Goal: Information Seeking & Learning: Understand process/instructions

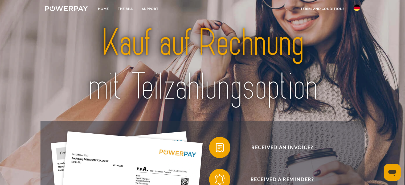
click at [355, 6] on img at bounding box center [356, 8] width 6 height 6
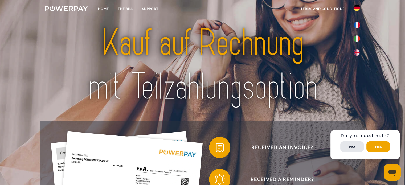
click at [358, 35] on img at bounding box center [356, 38] width 6 height 6
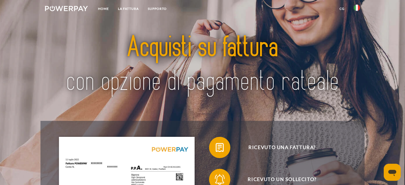
click at [342, 10] on link "CG" at bounding box center [342, 9] width 14 height 10
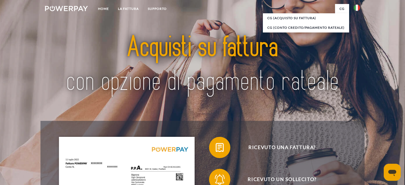
click at [300, 20] on link "CG (Acquisto su fattura)" at bounding box center [306, 18] width 86 height 10
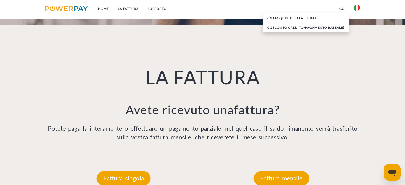
scroll to position [254, 0]
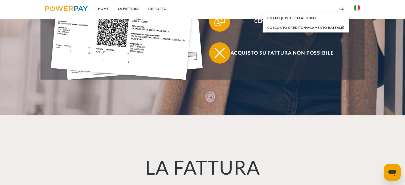
click at [342, 7] on link "CG" at bounding box center [342, 9] width 14 height 10
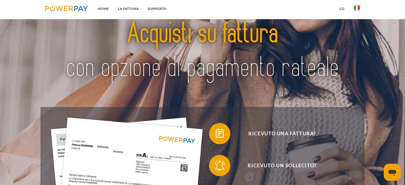
scroll to position [0, 0]
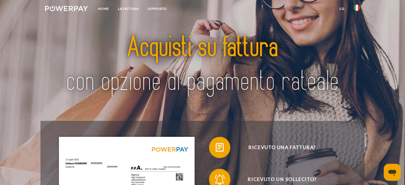
click at [108, 11] on link "Home" at bounding box center [103, 9] width 20 height 10
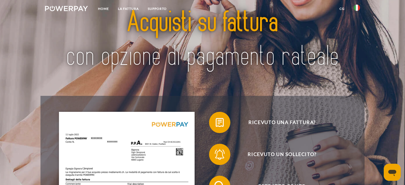
scroll to position [53, 0]
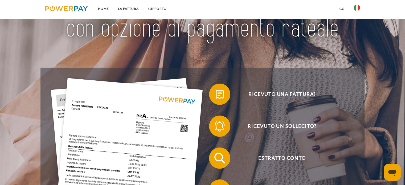
click at [226, 96] on img at bounding box center [219, 94] width 13 height 13
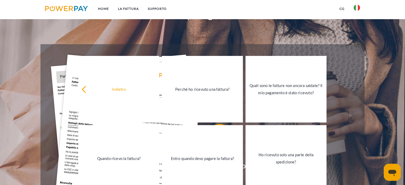
scroll to position [106, 0]
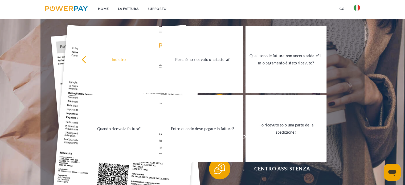
click at [133, 132] on div "Quando ricevo la fattura?" at bounding box center [118, 128] width 74 height 7
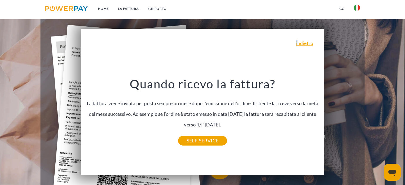
click at [300, 43] on link "indietro" at bounding box center [304, 43] width 17 height 5
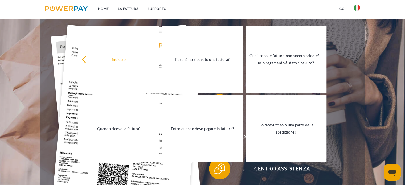
click at [83, 58] on div "indietro" at bounding box center [118, 59] width 74 height 7
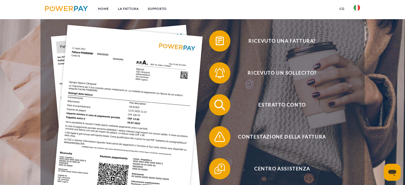
scroll to position [186, 0]
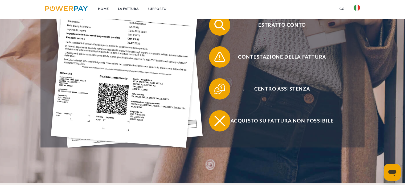
click at [301, 124] on span "Acquisto su fattura non possibile" at bounding box center [282, 120] width 130 height 21
